Goal: Transaction & Acquisition: Download file/media

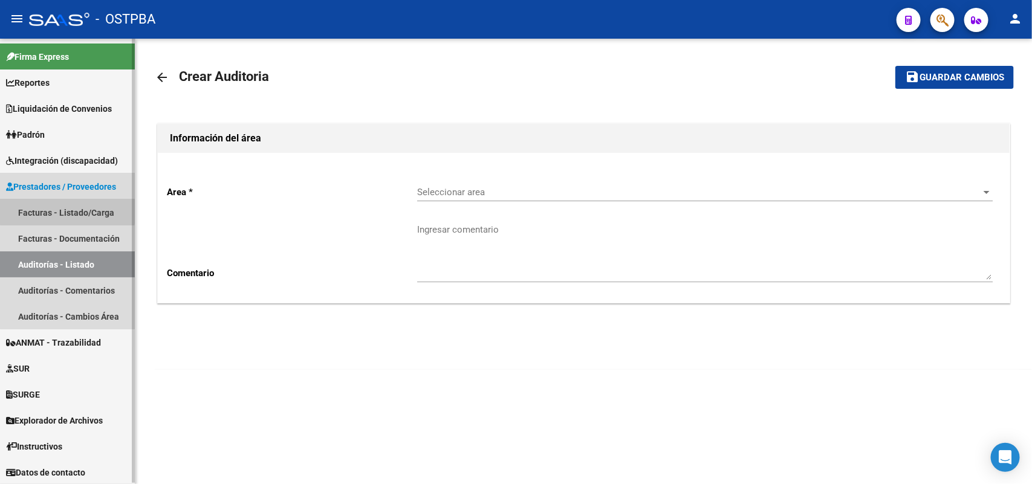
click at [67, 208] on link "Facturas - Listado/Carga" at bounding box center [67, 212] width 135 height 26
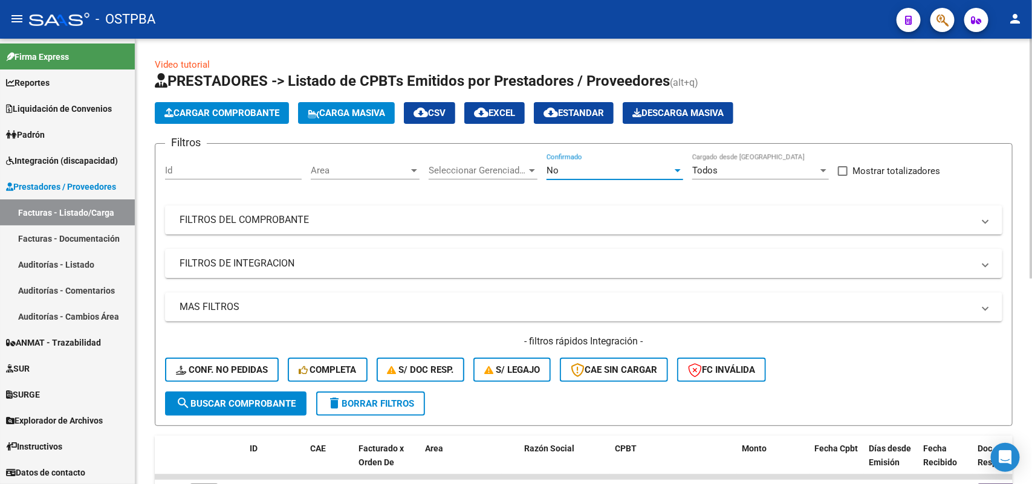
click at [677, 169] on div at bounding box center [677, 170] width 6 height 3
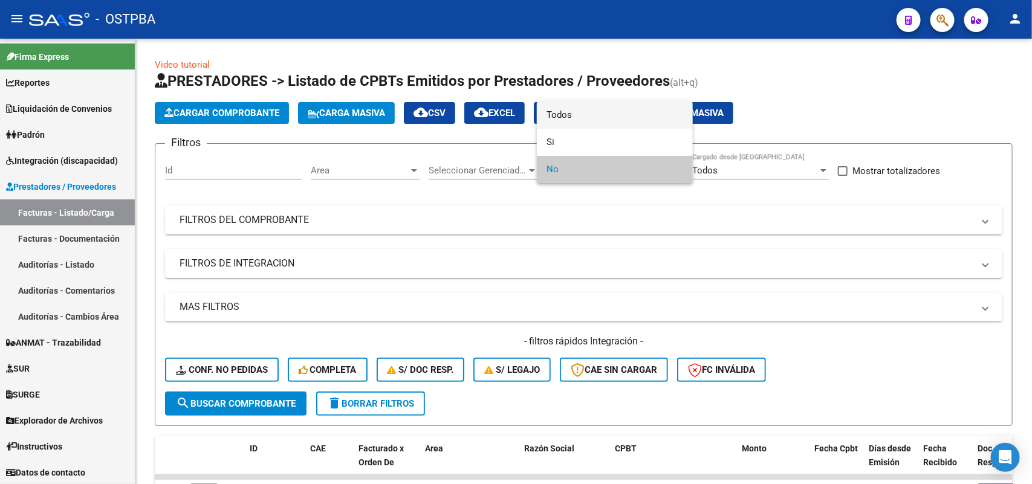
click at [574, 114] on span "Todos" at bounding box center [614, 115] width 137 height 27
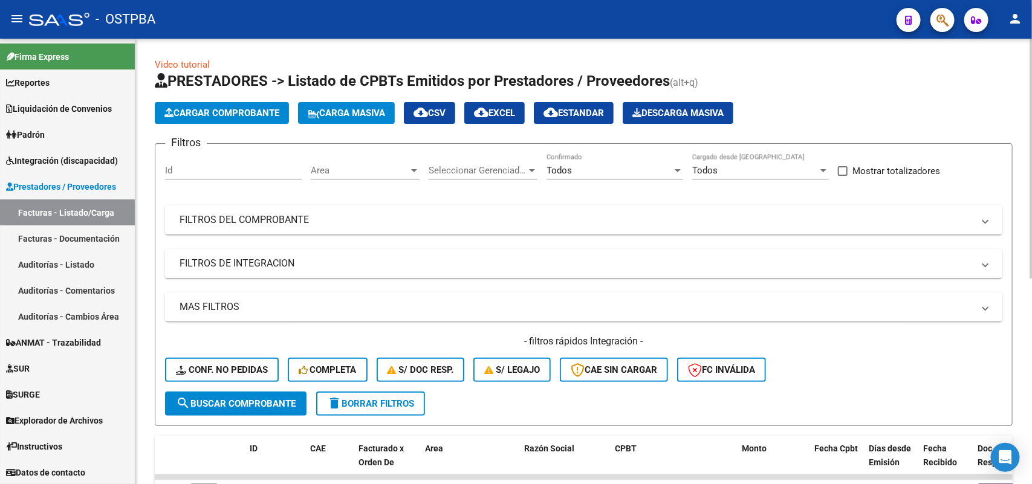
click at [544, 168] on app-drop-down-list "Seleccionar Gerenciador Seleccionar Gerenciador" at bounding box center [487, 171] width 118 height 37
click at [532, 169] on div at bounding box center [532, 170] width 6 height 3
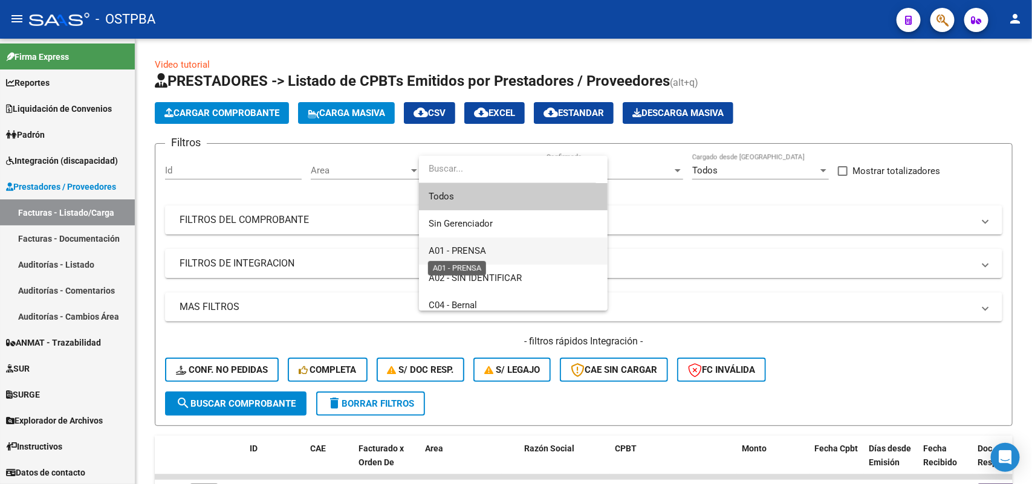
click at [465, 249] on span "A01 - PRENSA" at bounding box center [456, 250] width 57 height 11
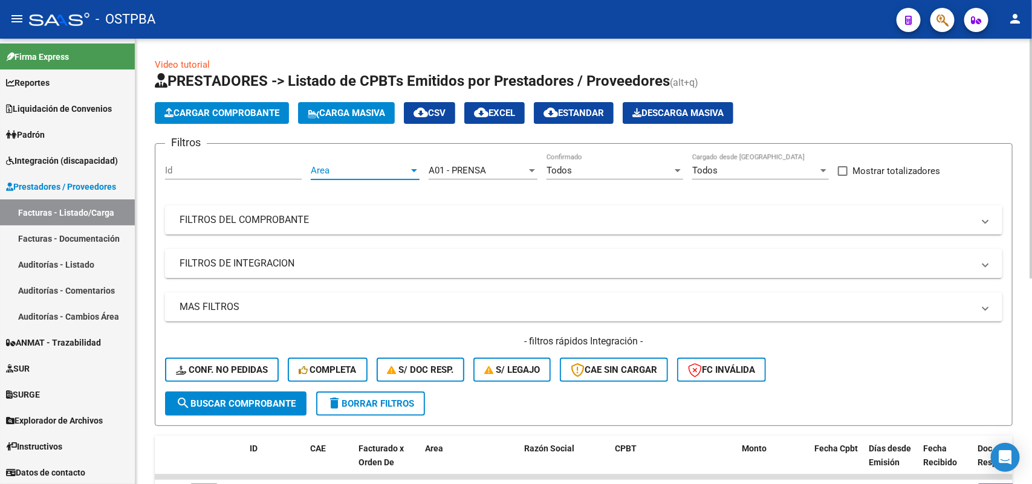
click at [415, 170] on div at bounding box center [414, 170] width 6 height 3
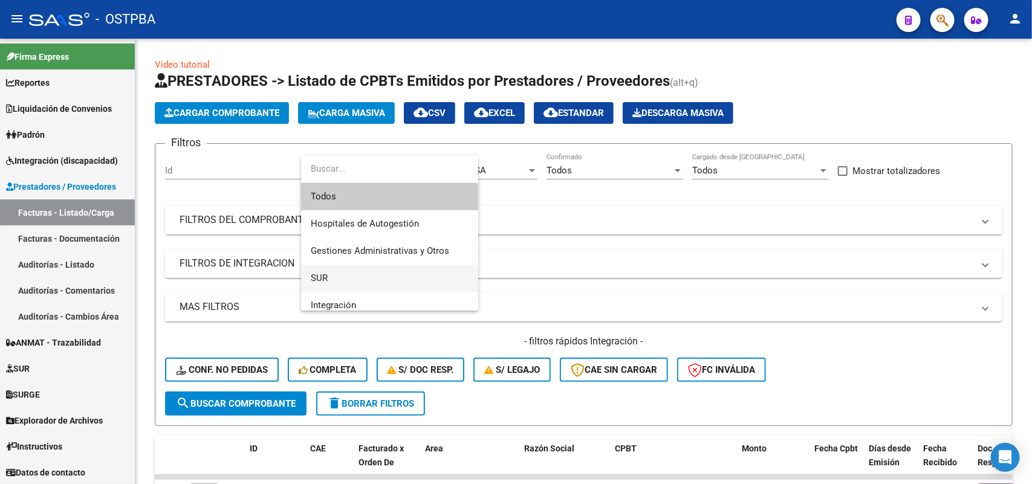
click at [372, 275] on span "SUR" at bounding box center [390, 278] width 158 height 27
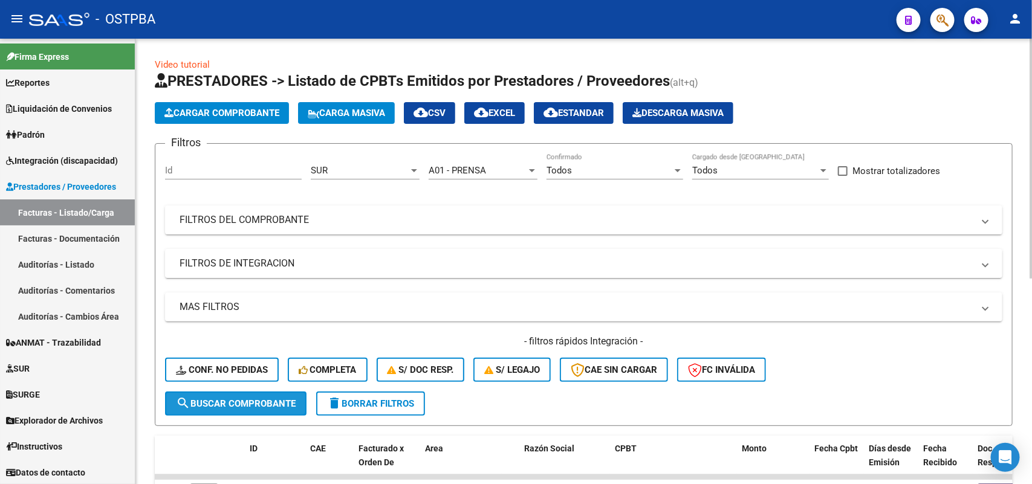
click at [260, 398] on span "search Buscar Comprobante" at bounding box center [236, 403] width 120 height 11
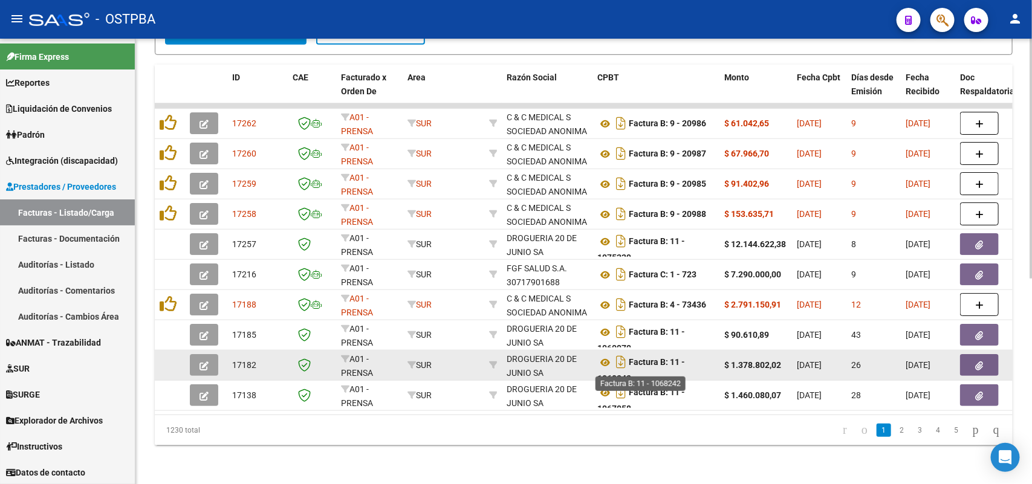
scroll to position [7, 0]
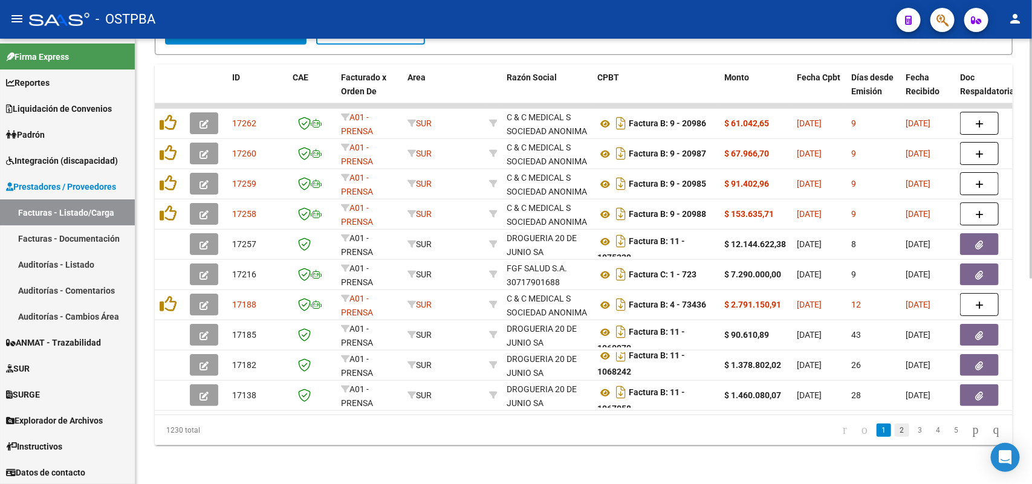
click at [894, 429] on link "2" at bounding box center [901, 430] width 15 height 13
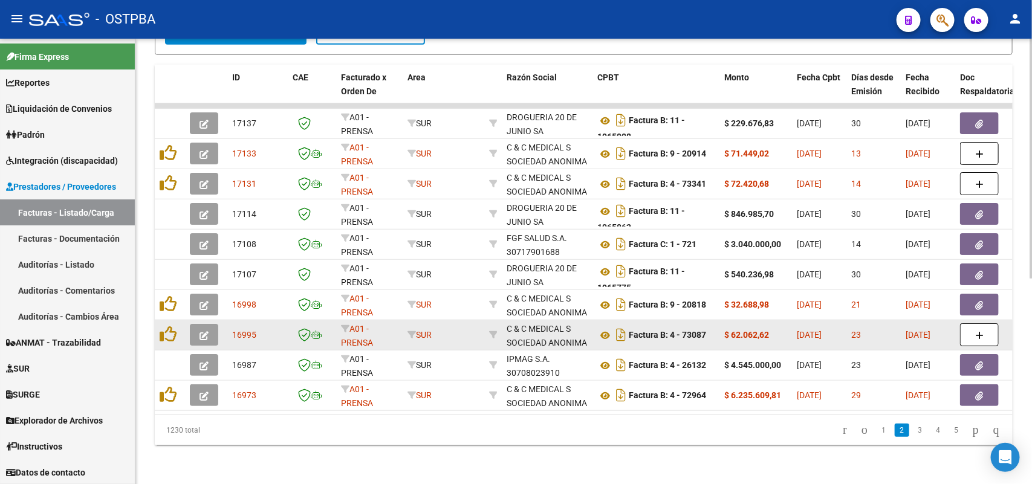
scroll to position [0, 0]
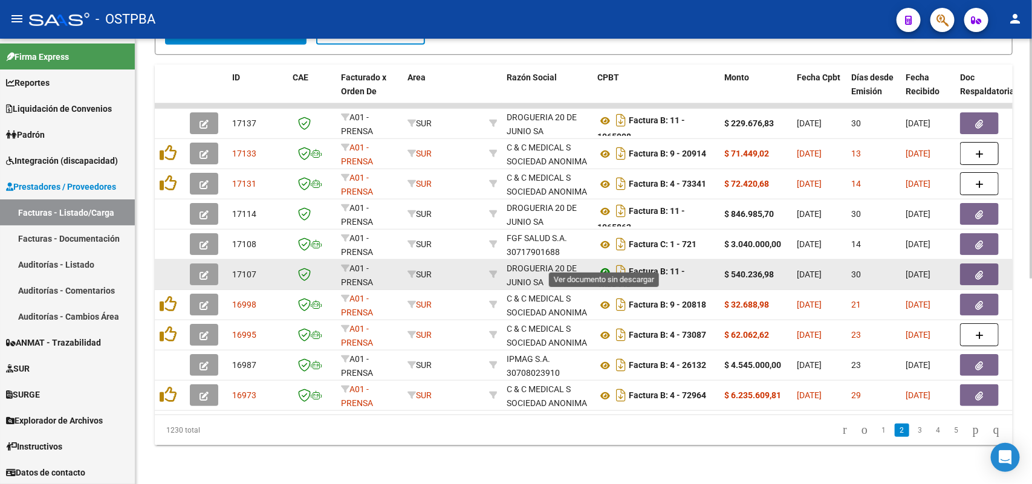
click at [606, 265] on icon at bounding box center [605, 272] width 16 height 15
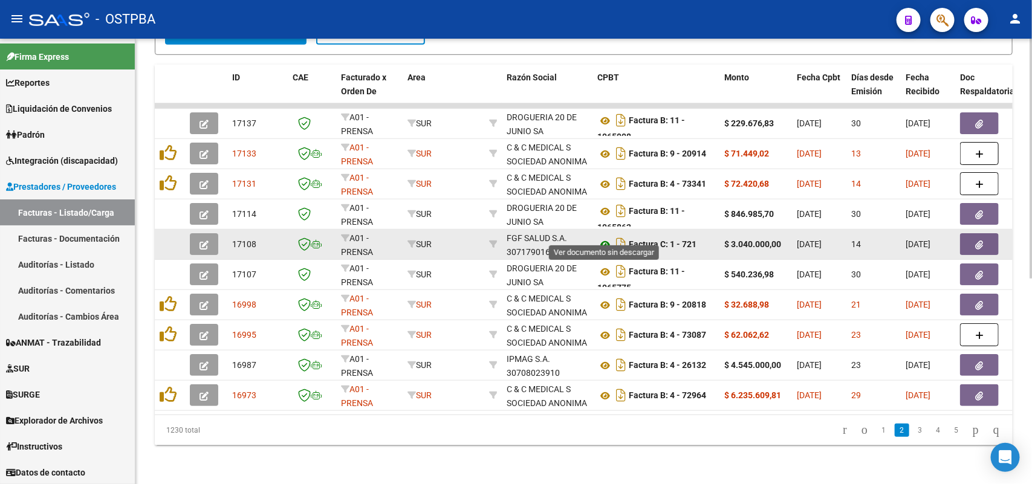
click at [607, 237] on icon at bounding box center [605, 244] width 16 height 15
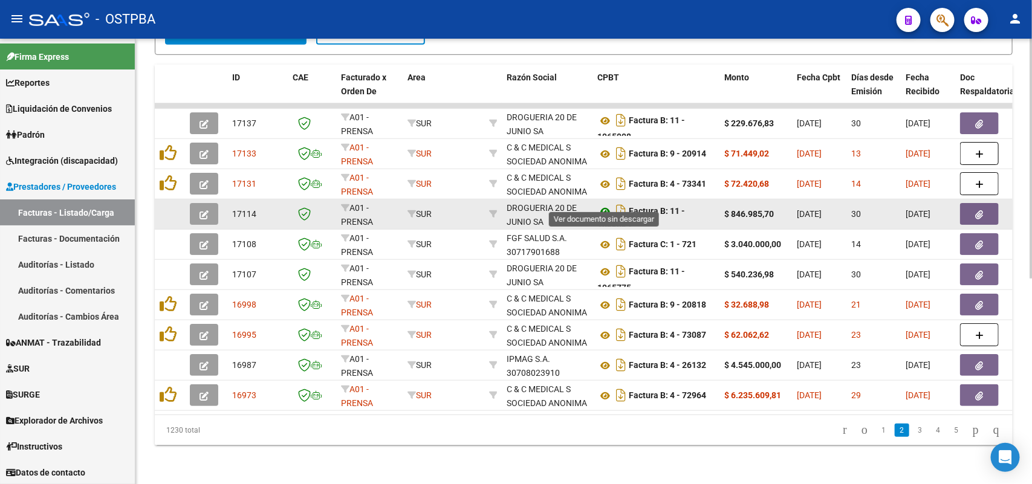
click at [602, 204] on icon at bounding box center [605, 211] width 16 height 15
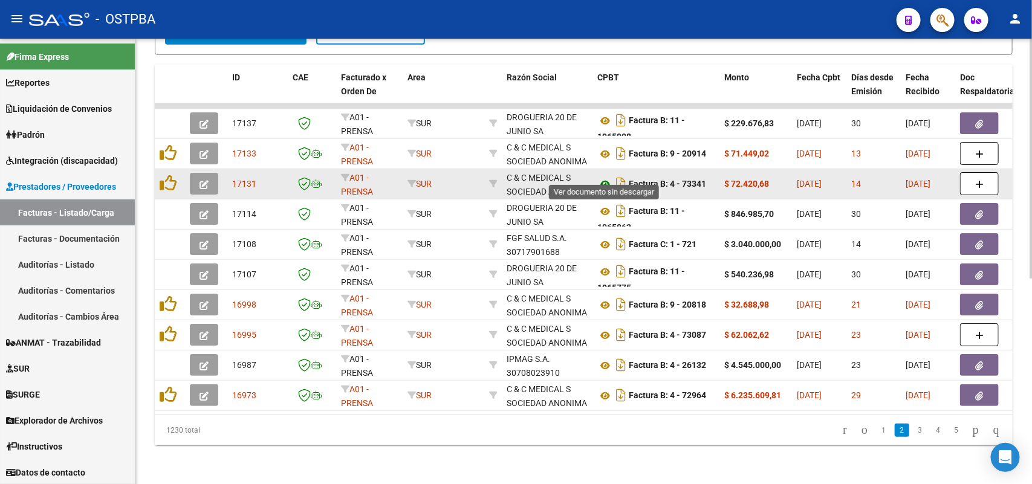
click at [605, 177] on icon at bounding box center [605, 184] width 16 height 15
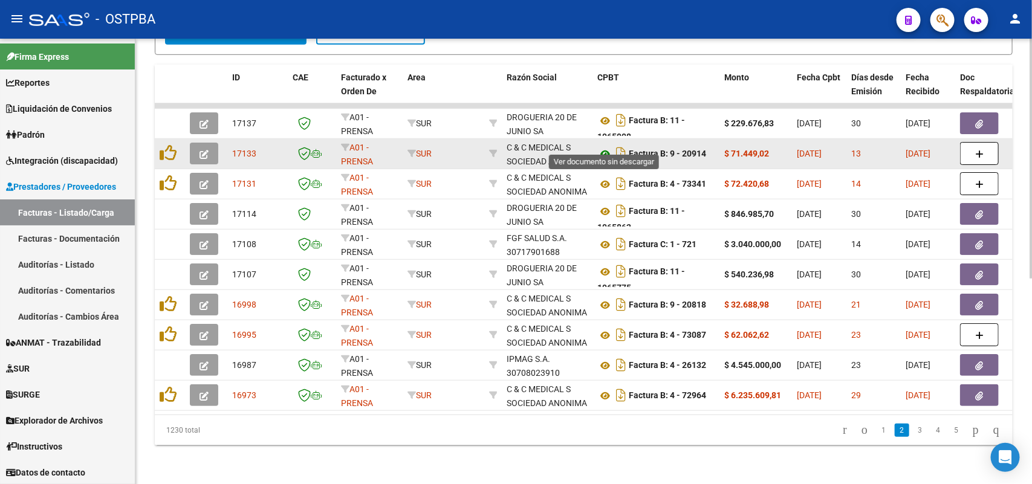
click at [605, 147] on icon at bounding box center [605, 154] width 16 height 15
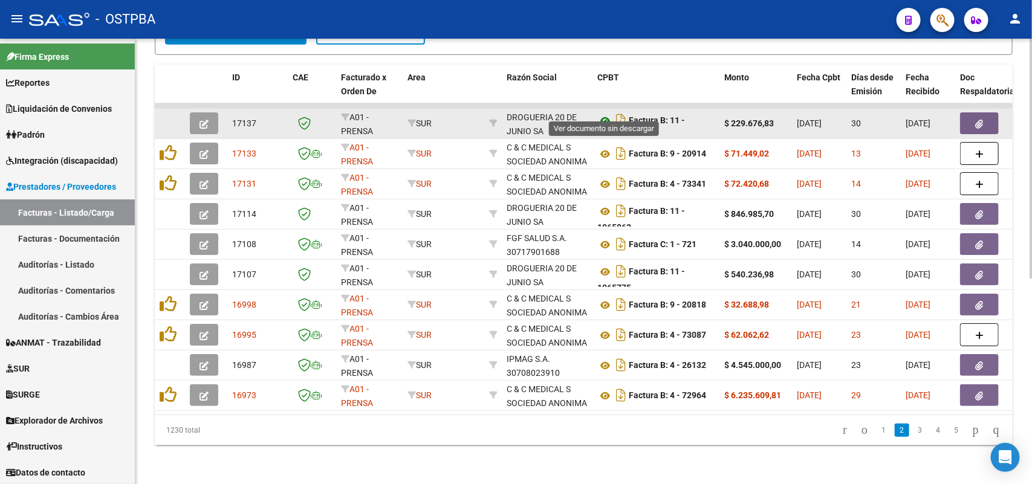
click at [607, 114] on icon at bounding box center [605, 121] width 16 height 15
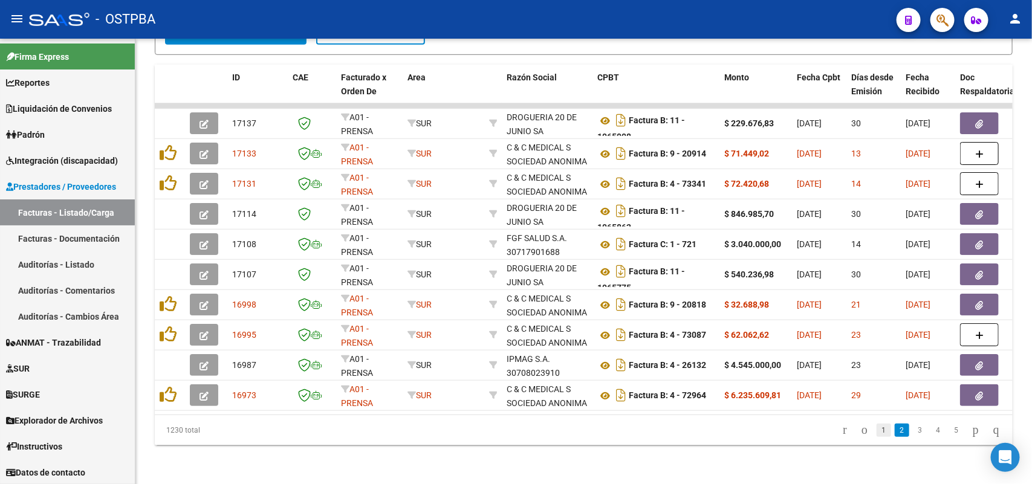
click at [876, 429] on link "1" at bounding box center [883, 430] width 15 height 13
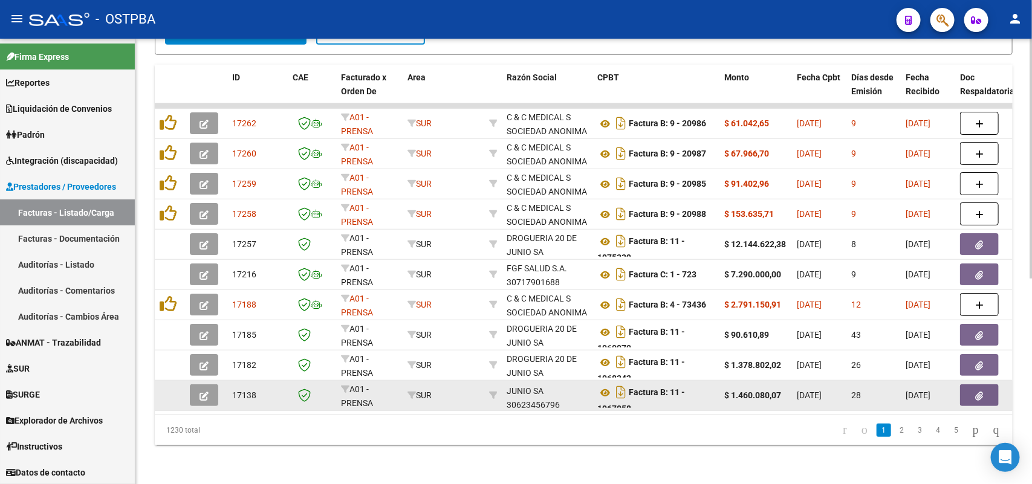
scroll to position [16, 0]
click at [602, 386] on icon at bounding box center [605, 393] width 16 height 15
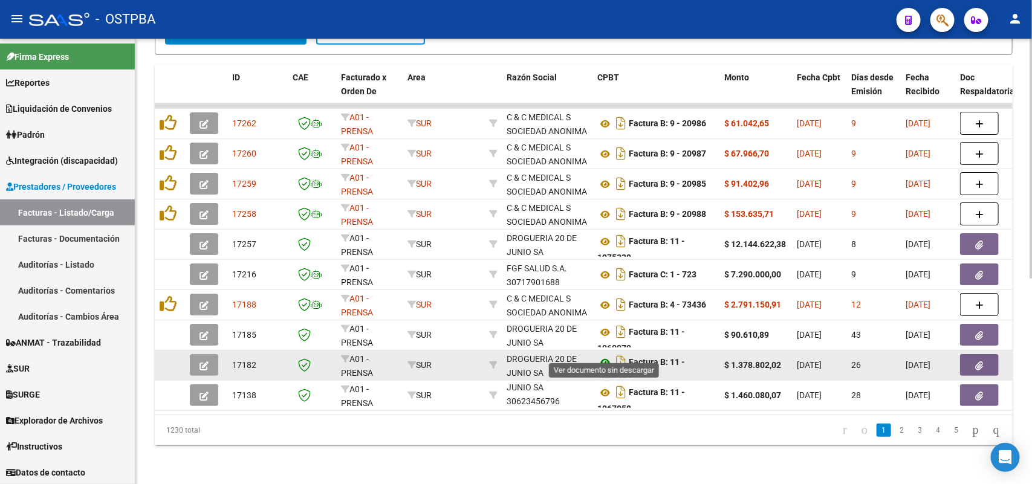
click at [604, 355] on icon at bounding box center [605, 362] width 16 height 15
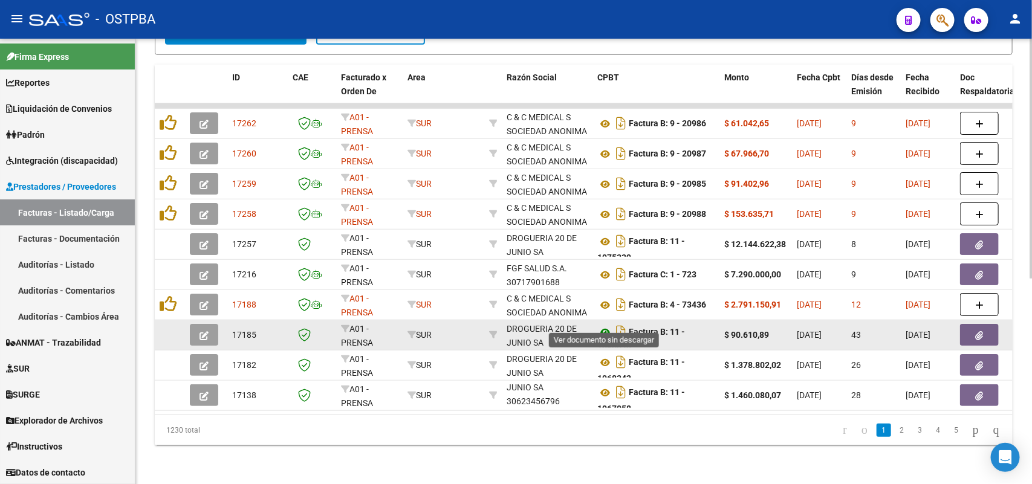
click at [602, 325] on icon at bounding box center [605, 332] width 16 height 15
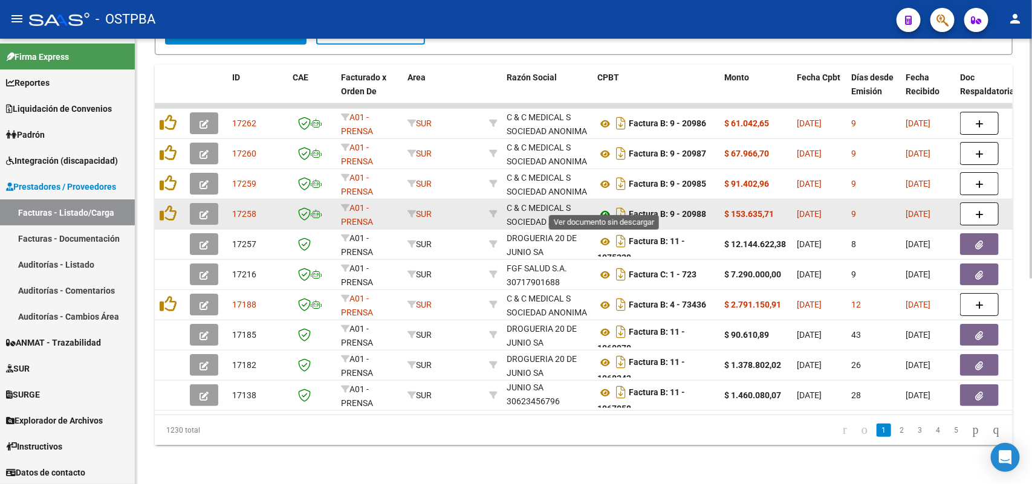
click at [606, 207] on icon at bounding box center [605, 214] width 16 height 15
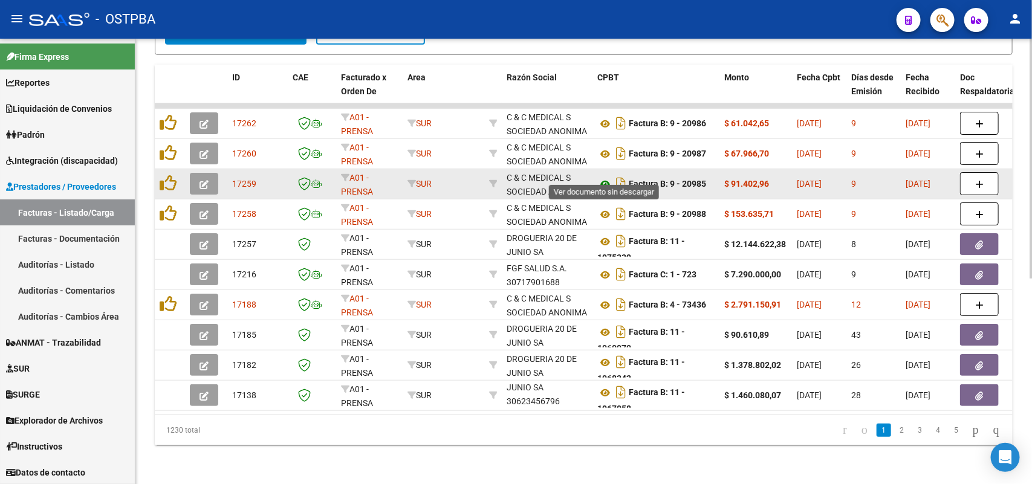
click at [603, 177] on icon at bounding box center [605, 184] width 16 height 15
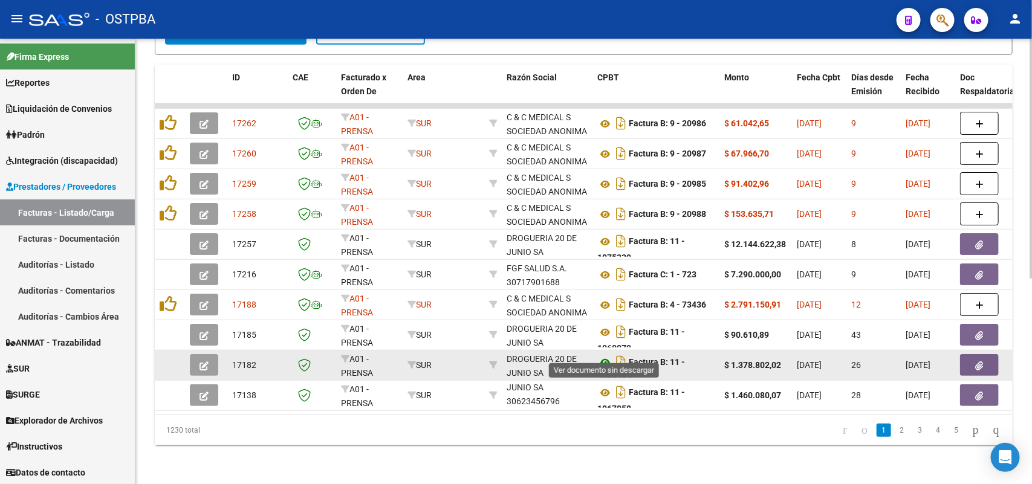
click at [606, 355] on icon at bounding box center [605, 362] width 16 height 15
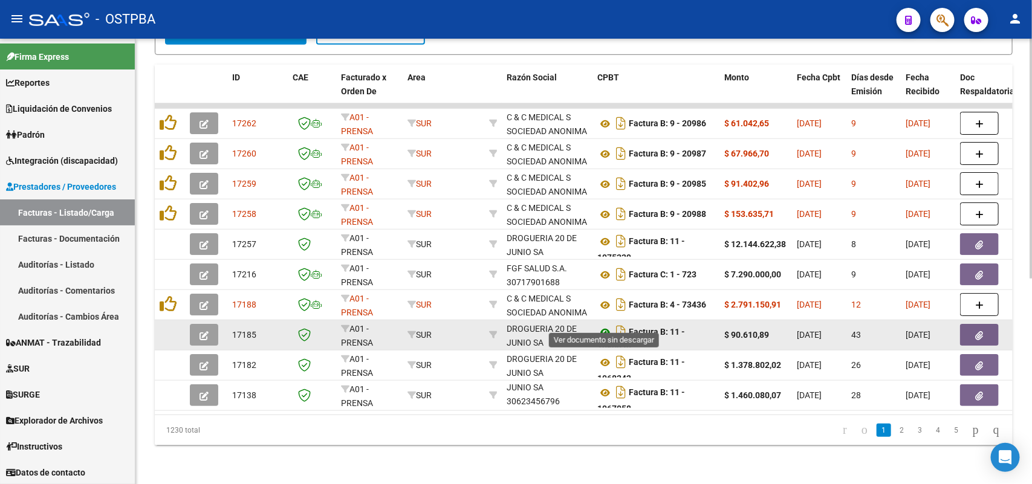
click at [606, 325] on icon at bounding box center [605, 332] width 16 height 15
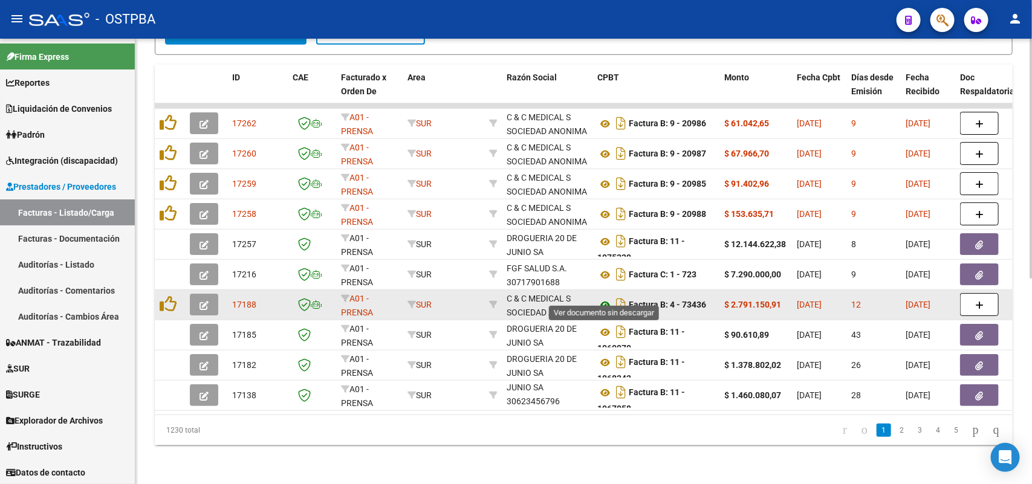
click at [606, 298] on icon at bounding box center [605, 305] width 16 height 15
click at [603, 298] on icon at bounding box center [605, 305] width 16 height 15
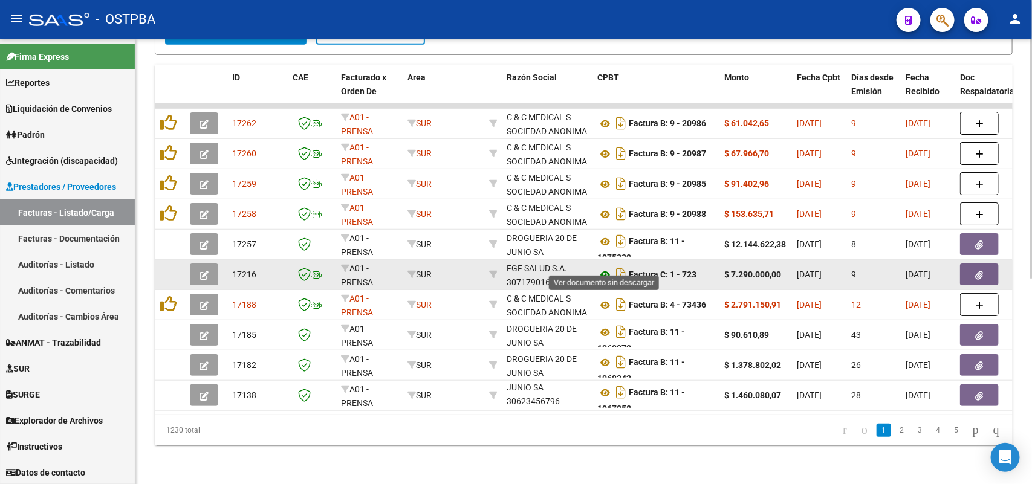
click at [604, 268] on icon at bounding box center [605, 275] width 16 height 15
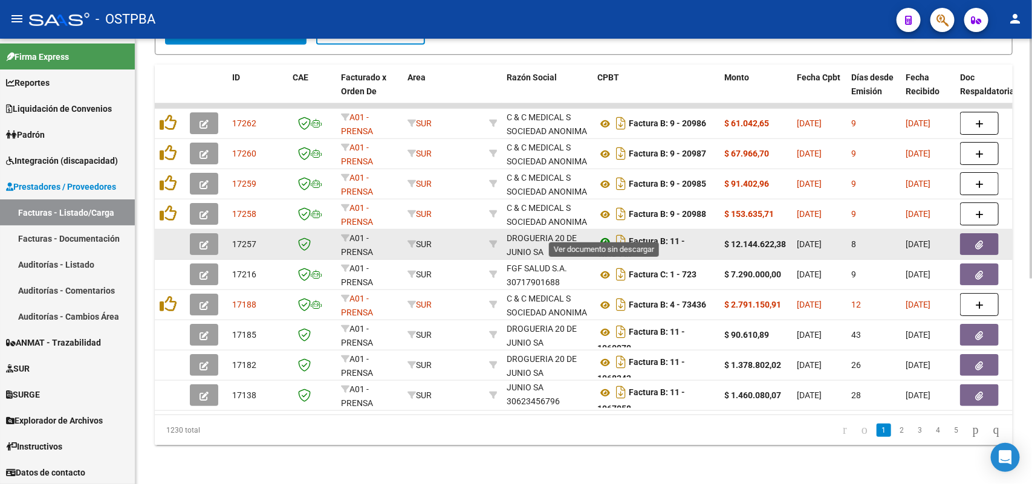
click at [602, 234] on icon at bounding box center [605, 241] width 16 height 15
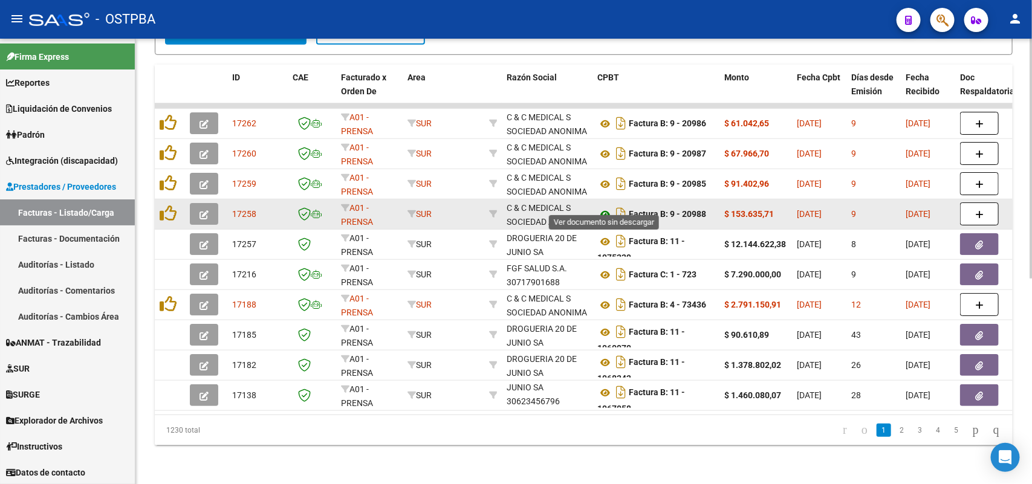
click at [606, 207] on icon at bounding box center [605, 214] width 16 height 15
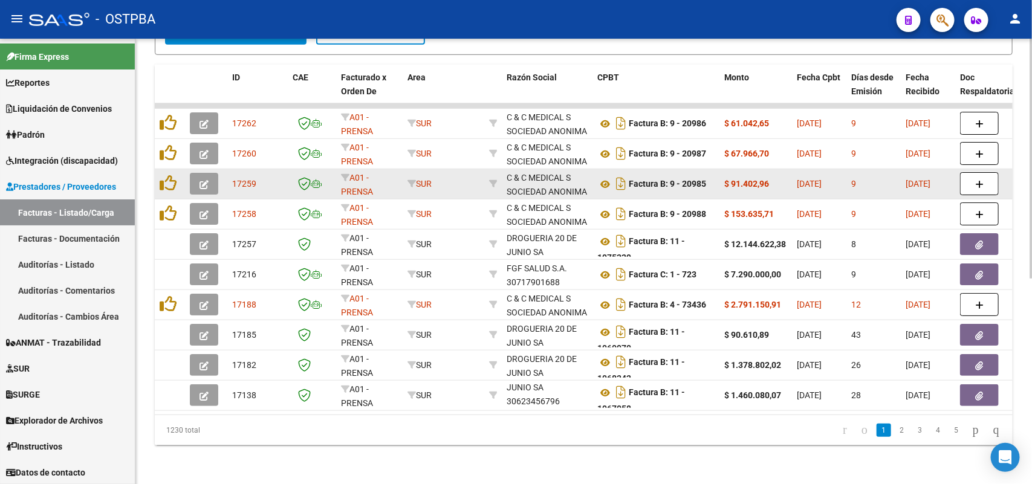
click at [606, 174] on div "Factura B: 9 - 20985" at bounding box center [655, 183] width 117 height 19
click at [606, 177] on icon at bounding box center [605, 184] width 16 height 15
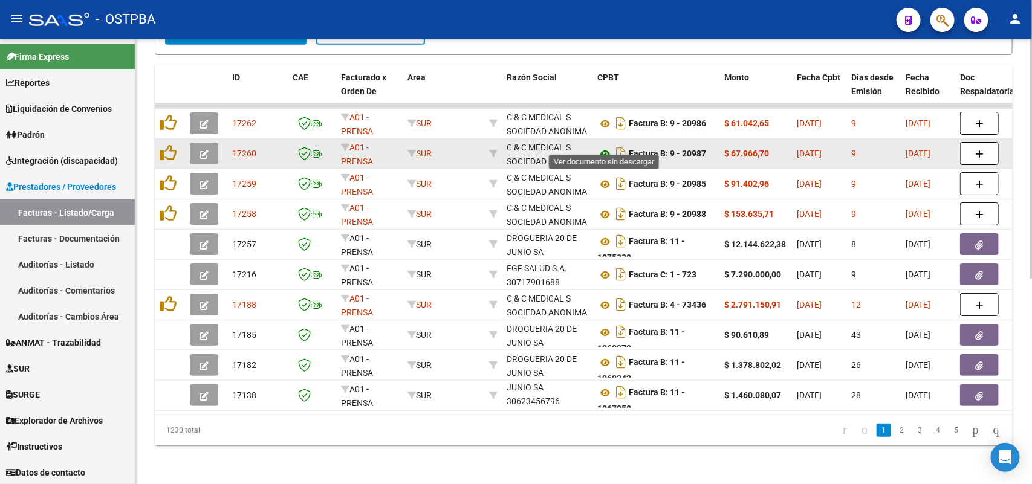
click at [606, 147] on icon at bounding box center [605, 154] width 16 height 15
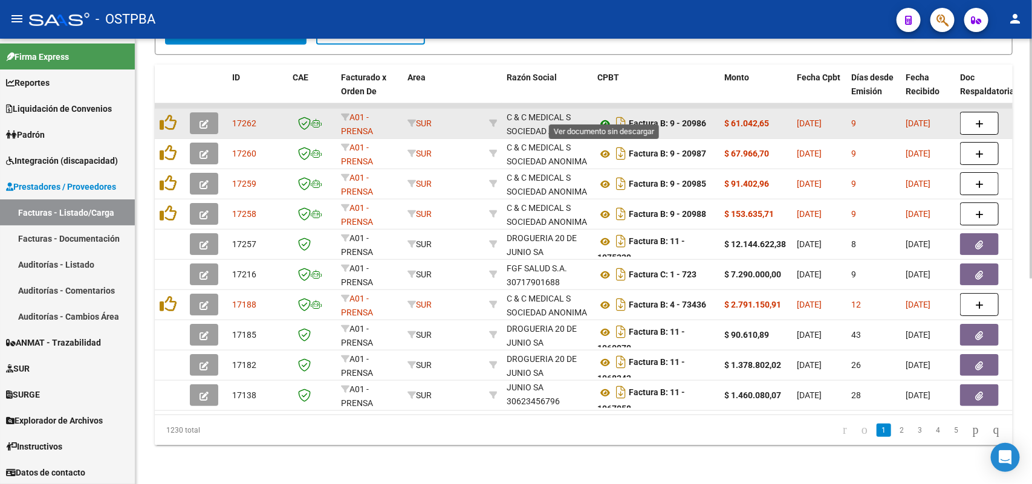
click at [603, 117] on icon at bounding box center [605, 124] width 16 height 15
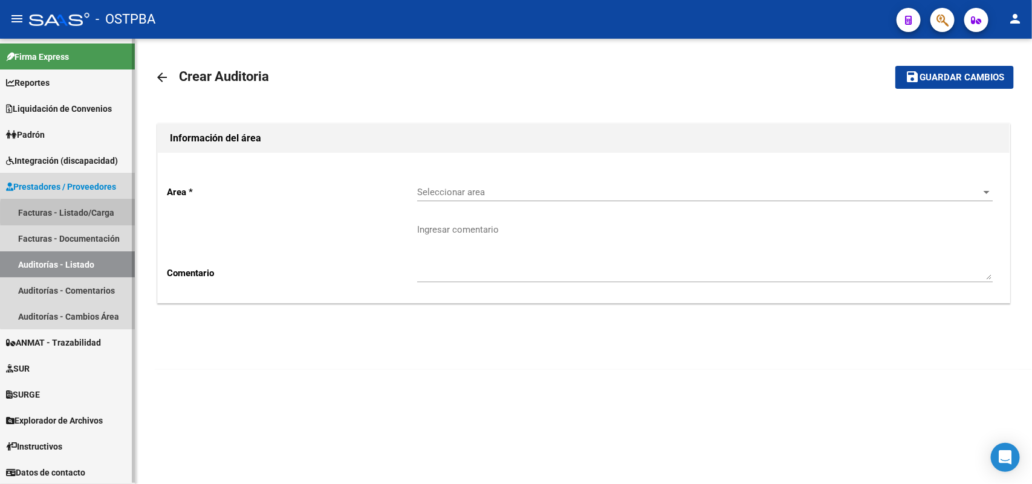
click at [97, 213] on link "Facturas - Listado/Carga" at bounding box center [67, 212] width 135 height 26
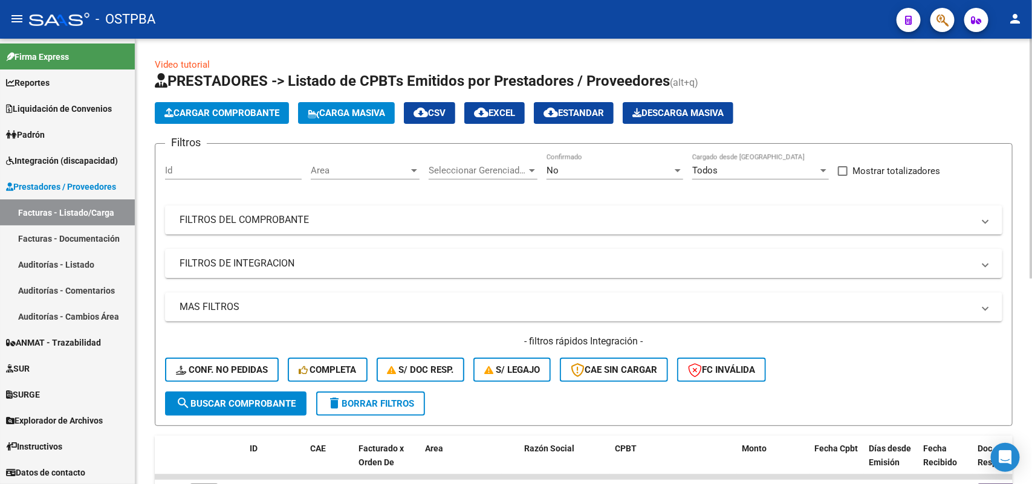
click at [677, 169] on div at bounding box center [677, 170] width 6 height 3
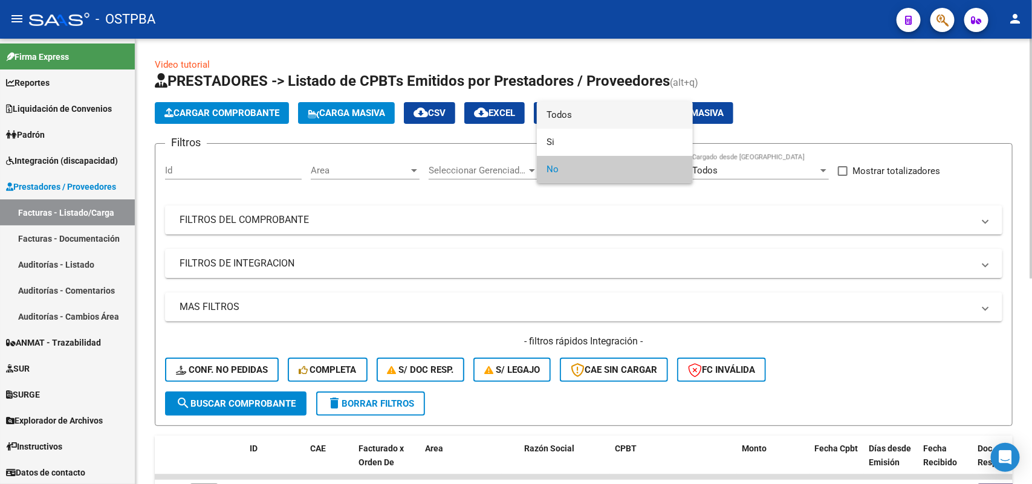
drag, startPoint x: 609, startPoint y: 121, endPoint x: 600, endPoint y: 123, distance: 8.7
click at [606, 121] on span "Todos" at bounding box center [614, 115] width 137 height 27
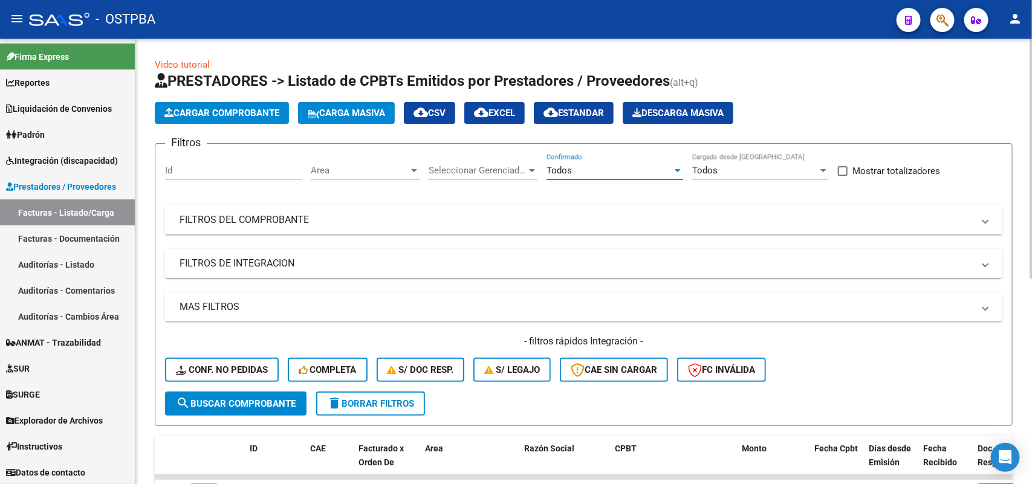
click at [533, 167] on div at bounding box center [531, 171] width 11 height 10
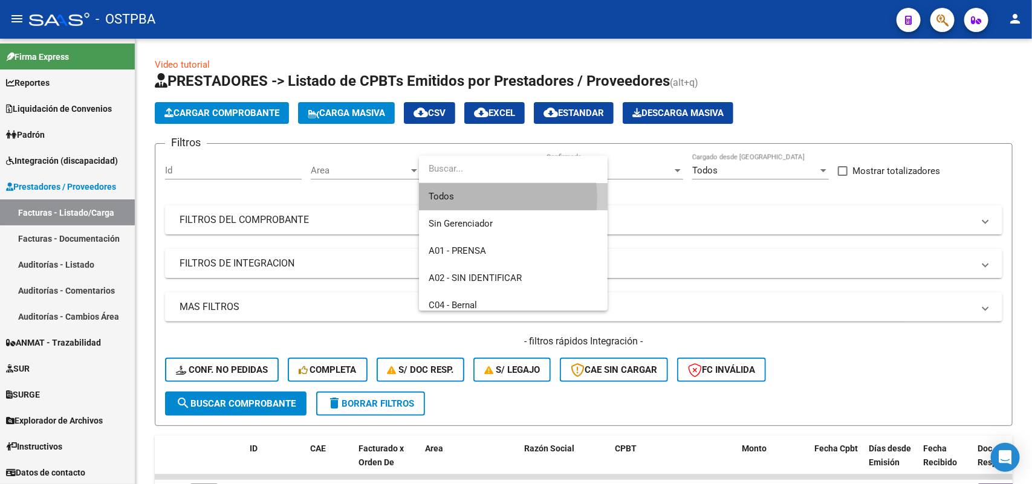
click at [488, 198] on span "Todos" at bounding box center [512, 196] width 169 height 27
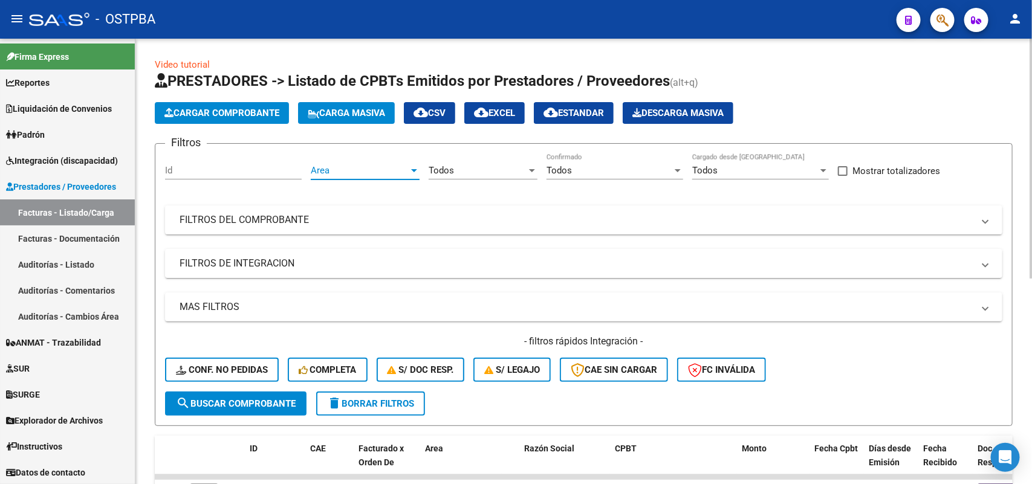
click at [415, 171] on div at bounding box center [414, 171] width 11 height 10
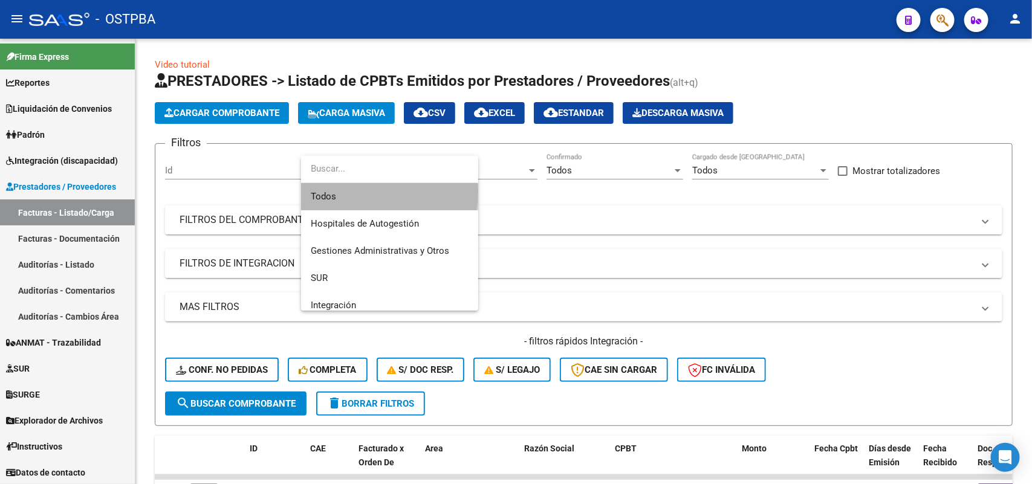
click at [378, 192] on span "Todos" at bounding box center [390, 196] width 158 height 27
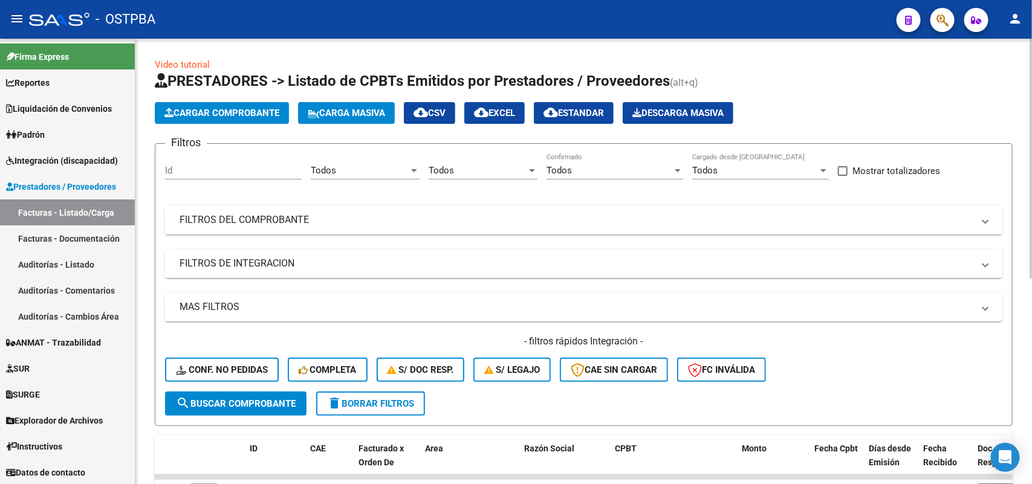
click at [306, 215] on mat-panel-title "FILTROS DEL COMPROBANTE" at bounding box center [575, 219] width 793 height 13
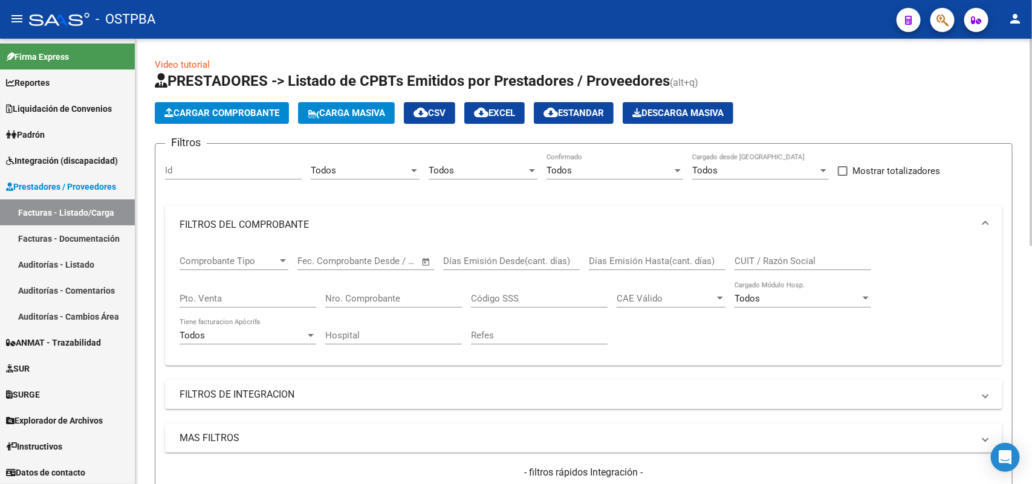
click at [409, 297] on input "Nro. Comprobante" at bounding box center [393, 298] width 137 height 11
